Goal: Answer question/provide support: Share knowledge or assist other users

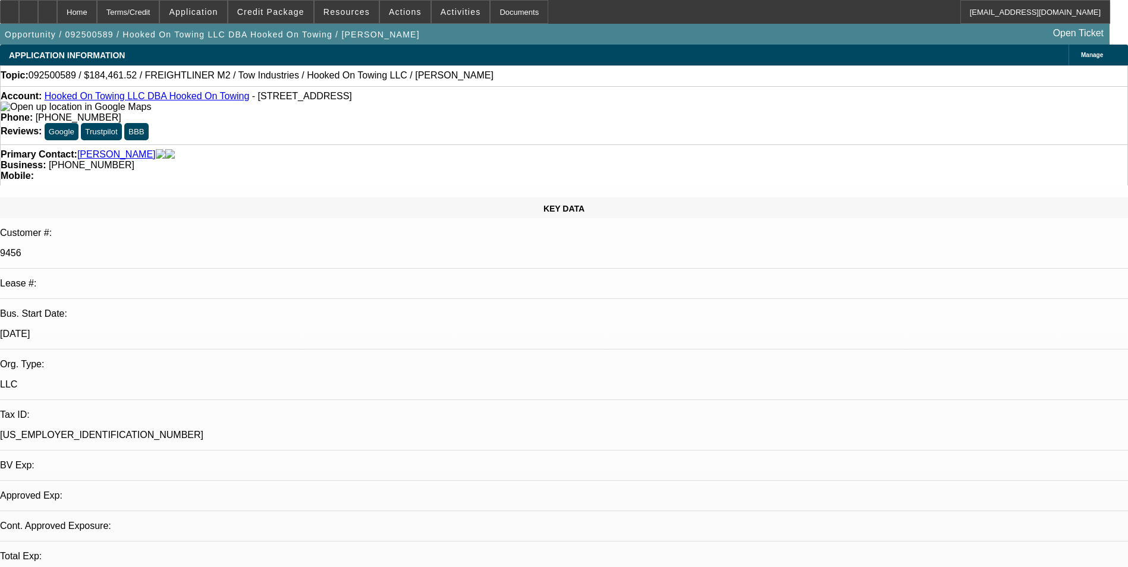
select select "0"
select select "0.1"
select select "1"
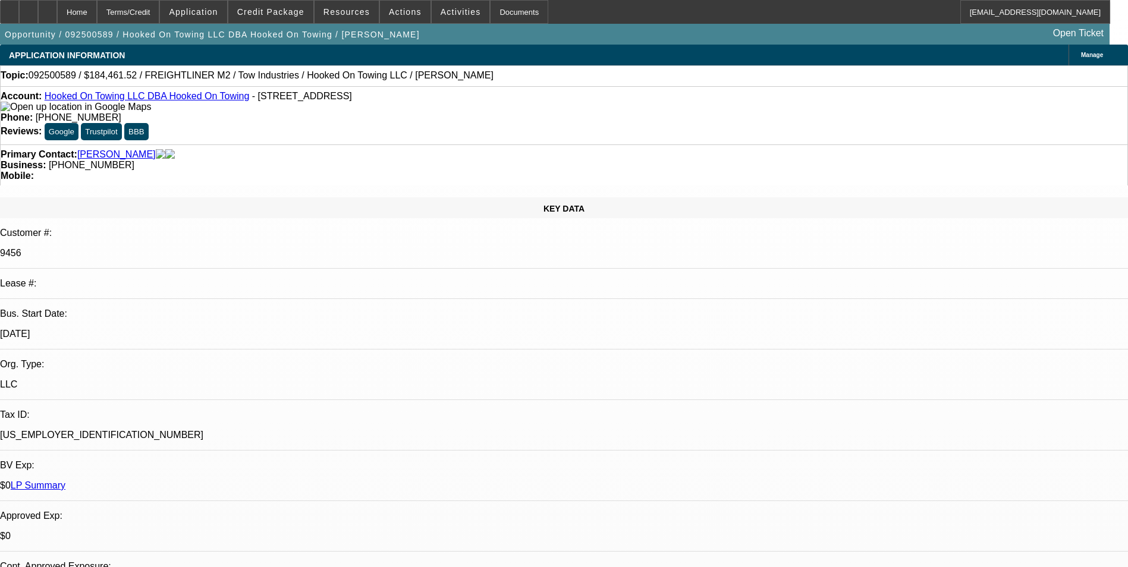
select select "4"
radio input "true"
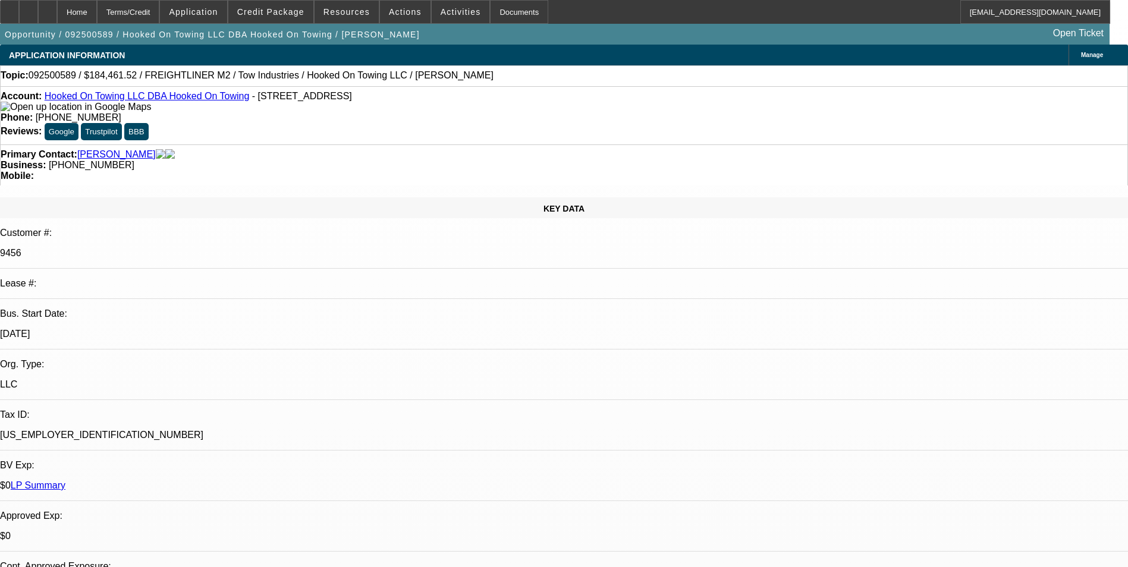
type textarea "Payment history good- on-time/ Both 01 & 02- Normal lease completion/"
drag, startPoint x: 1051, startPoint y: 205, endPoint x: 743, endPoint y: 196, distance: 308.1
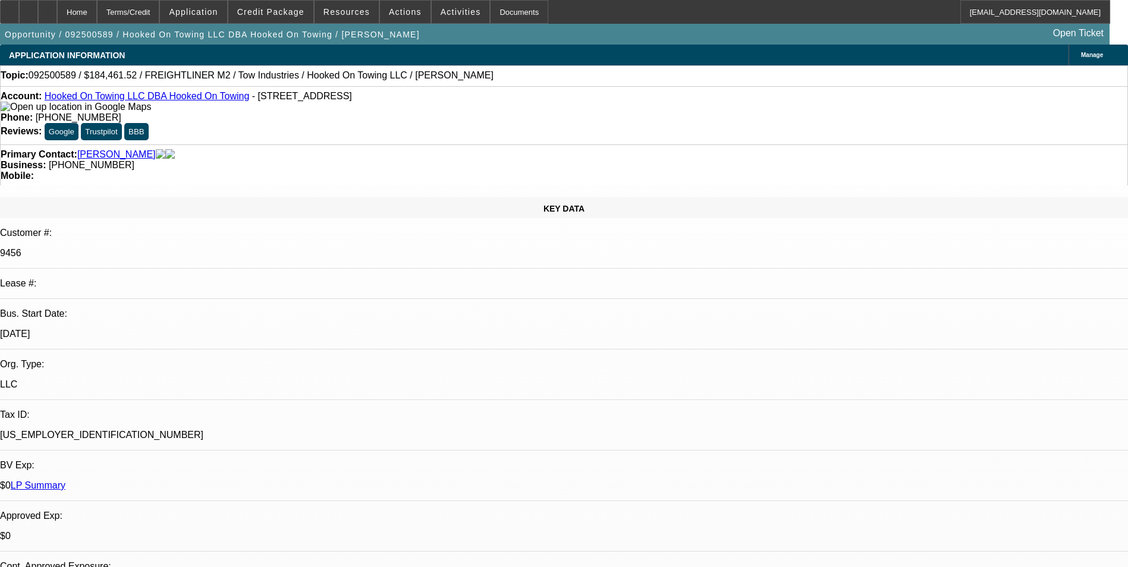
radio input "false"
radio input "true"
select select "0"
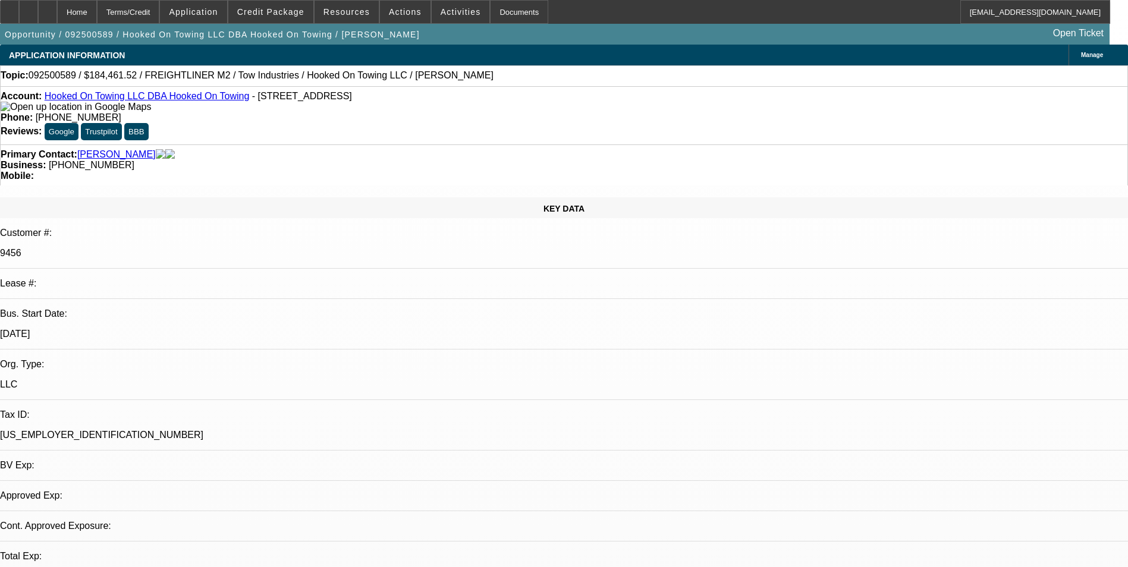
select select "0.1"
select select "1"
select select "4"
